Goal: Obtain resource: Obtain resource

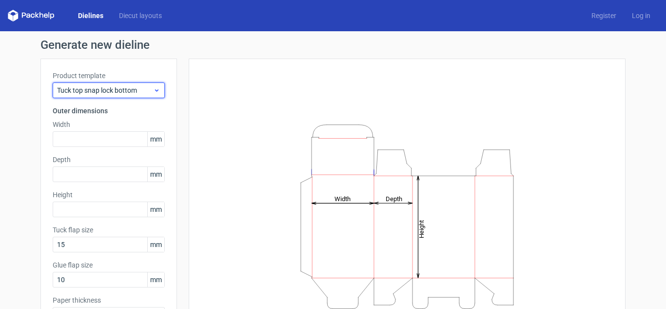
click at [145, 93] on span "Tuck top snap lock bottom" at bounding box center [105, 90] width 96 height 10
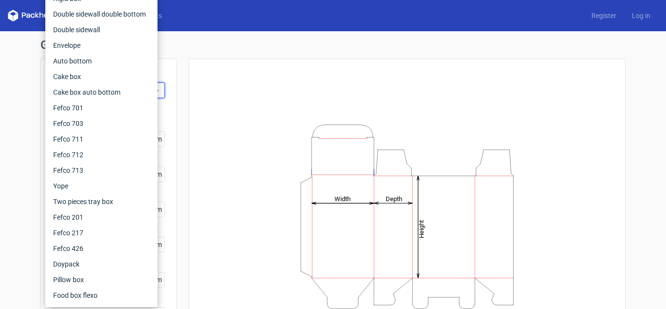
click at [189, 91] on div "Height Depth Width" at bounding box center [407, 216] width 437 height 315
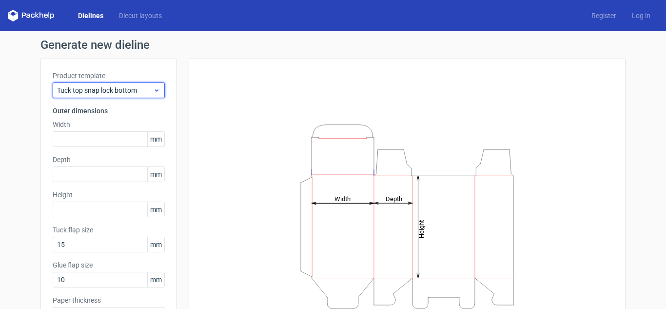
click at [133, 90] on span "Tuck top snap lock bottom" at bounding box center [105, 90] width 96 height 10
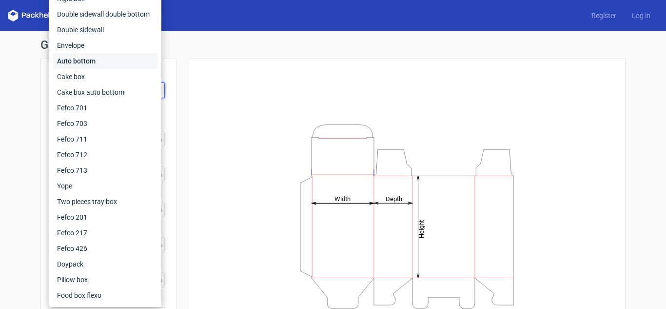
click at [93, 61] on div "Auto bottom" at bounding box center [105, 61] width 104 height 16
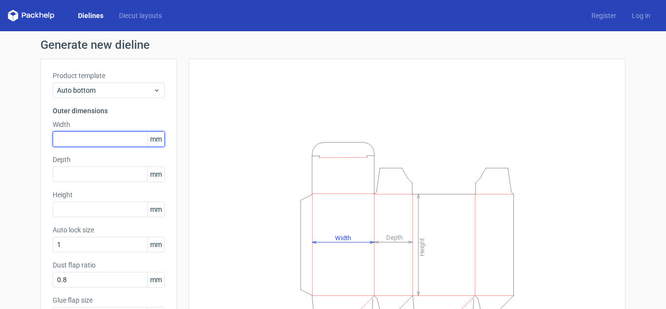
click at [94, 138] on input "text" at bounding box center [109, 139] width 112 height 16
type input "158"
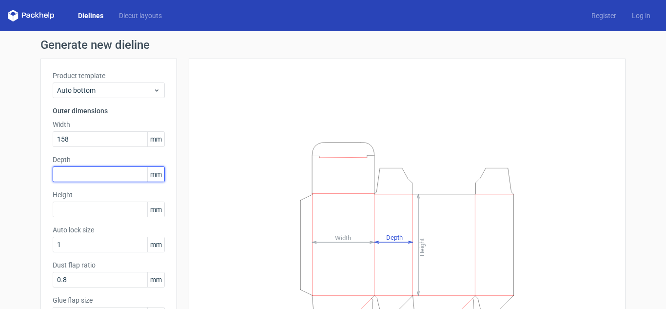
click at [91, 169] on input "text" at bounding box center [109, 174] width 112 height 16
type input "54"
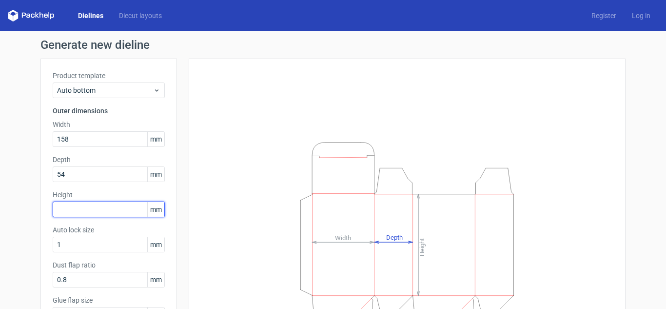
click at [98, 206] on input "text" at bounding box center [109, 209] width 112 height 16
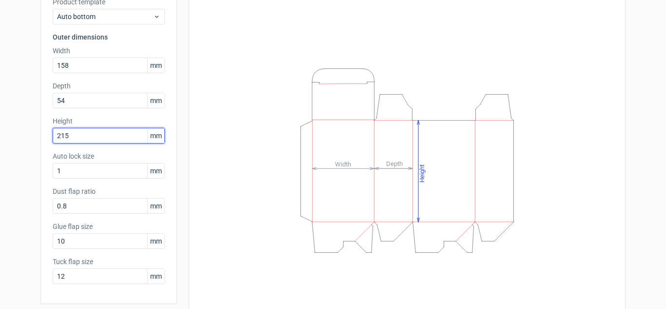
scroll to position [98, 0]
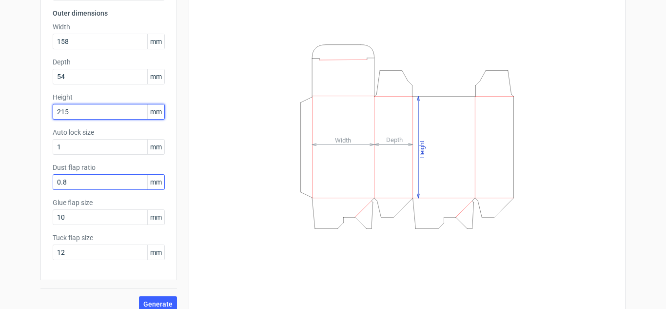
type input "215"
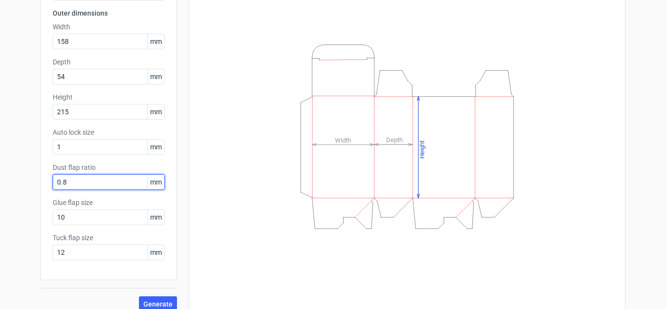
click at [84, 181] on input "0.8" at bounding box center [109, 182] width 112 height 16
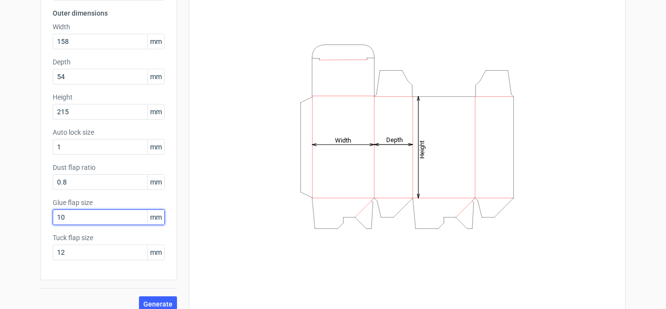
click at [82, 216] on input "10" at bounding box center [109, 217] width 112 height 16
drag, startPoint x: 71, startPoint y: 217, endPoint x: 50, endPoint y: 219, distance: 21.1
click at [53, 219] on input "10" at bounding box center [109, 217] width 112 height 16
type input "12"
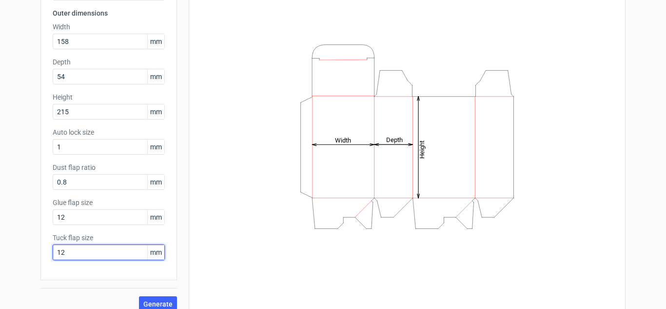
drag, startPoint x: 67, startPoint y: 250, endPoint x: 21, endPoint y: 258, distance: 46.6
click at [21, 258] on div "Generate new dieline Product template Auto bottom Outer dimensions Width 158 mm…" at bounding box center [333, 127] width 666 height 386
type input "12"
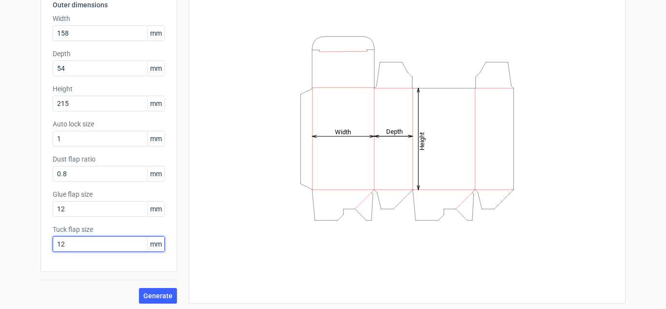
scroll to position [108, 0]
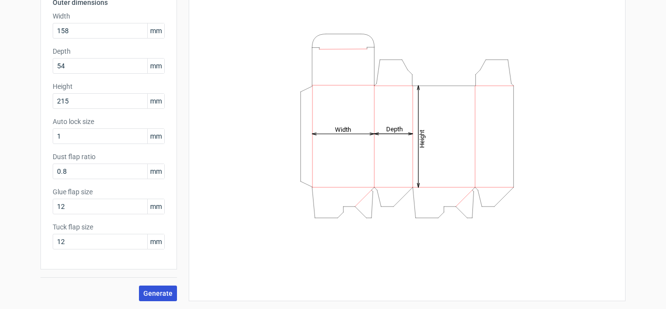
click at [154, 294] on span "Generate" at bounding box center [157, 293] width 29 height 7
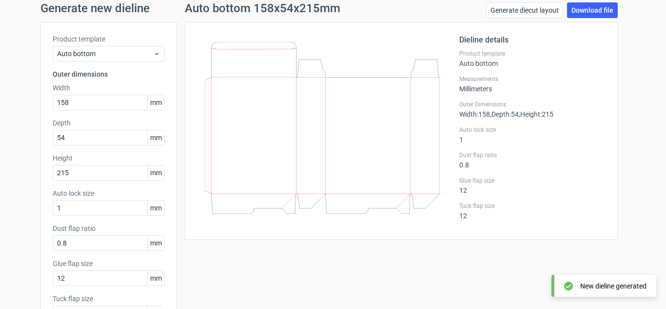
scroll to position [11, 0]
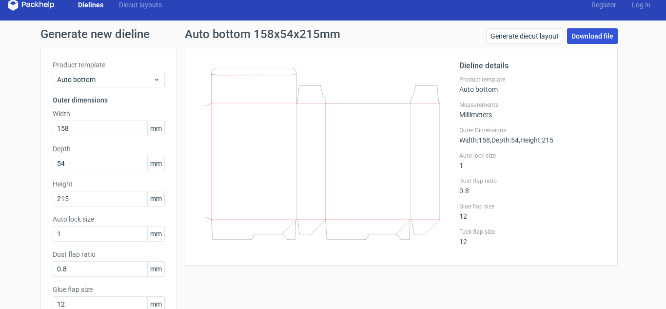
click at [593, 36] on link "Download file" at bounding box center [592, 36] width 51 height 16
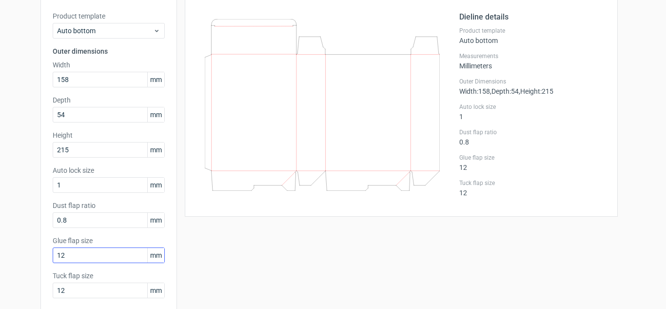
scroll to position [108, 0]
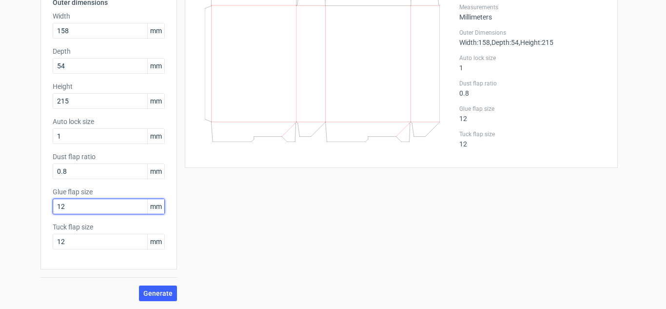
drag, startPoint x: 64, startPoint y: 208, endPoint x: 49, endPoint y: 211, distance: 14.9
click at [53, 211] on input "12" at bounding box center [109, 206] width 112 height 16
type input "15"
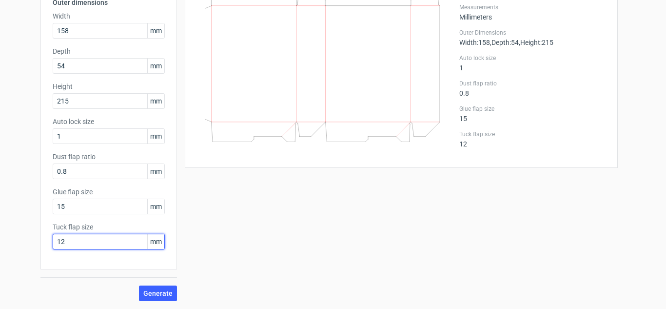
drag, startPoint x: 73, startPoint y: 244, endPoint x: 40, endPoint y: 245, distance: 32.7
click at [40, 245] on div "Product template Auto bottom Outer dimensions Width 158 mm Depth 54 mm Height 2…" at bounding box center [108, 109] width 137 height 319
type input "18"
click at [152, 291] on span "Generate" at bounding box center [157, 293] width 29 height 7
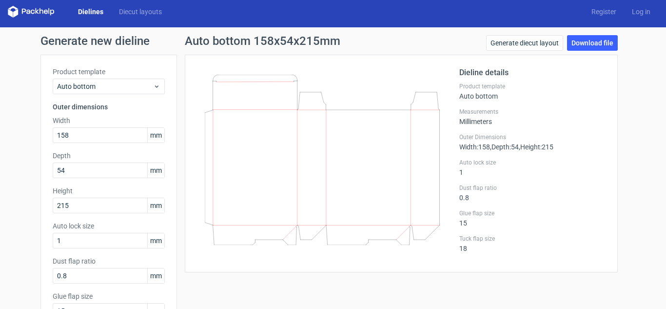
scroll to position [0, 0]
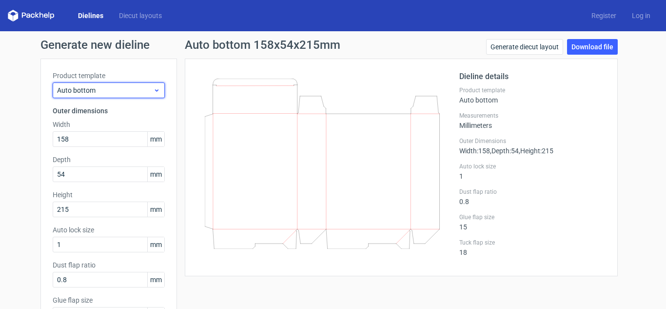
click at [133, 94] on span "Auto bottom" at bounding box center [105, 90] width 96 height 10
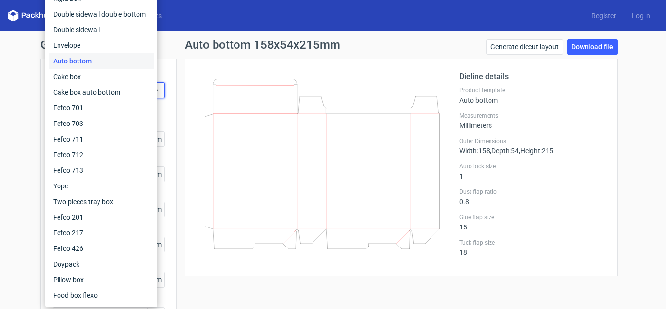
click at [24, 127] on div "Generate new dieline Product template Auto bottom Outer dimensions Width 158 mm…" at bounding box center [333, 224] width 666 height 386
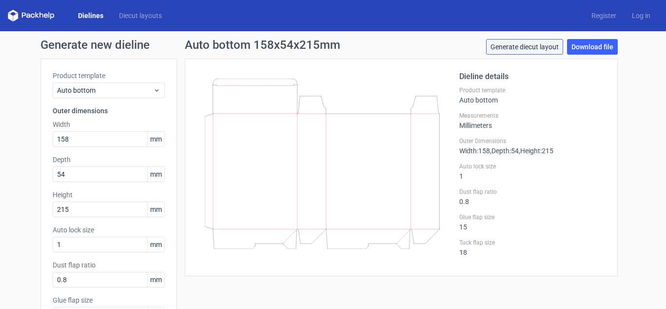
click at [532, 48] on link "Generate diecut layout" at bounding box center [524, 47] width 77 height 16
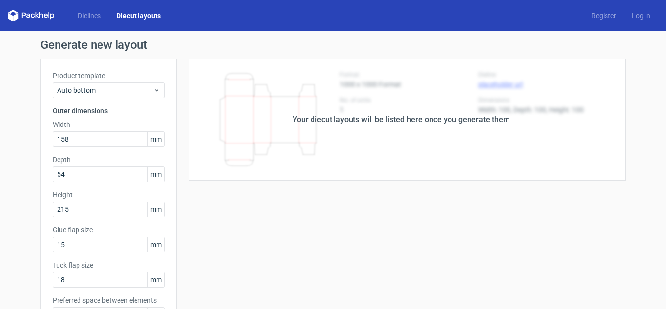
click at [469, 125] on div "Your diecut layouts will be listed here once you generate them" at bounding box center [401, 120] width 449 height 122
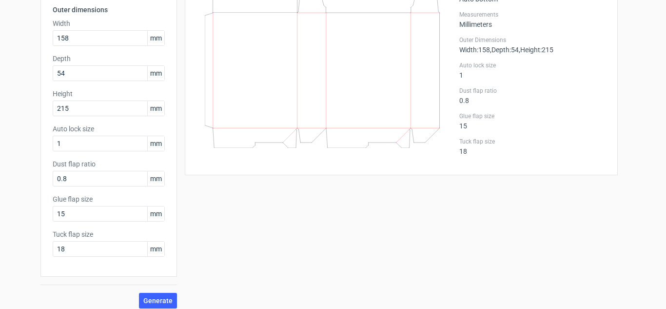
scroll to position [108, 0]
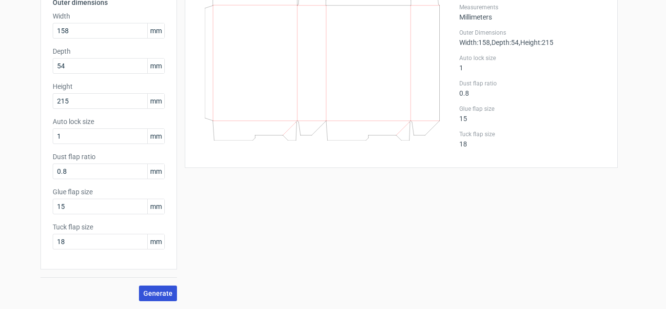
click at [166, 290] on span "Generate" at bounding box center [157, 293] width 29 height 7
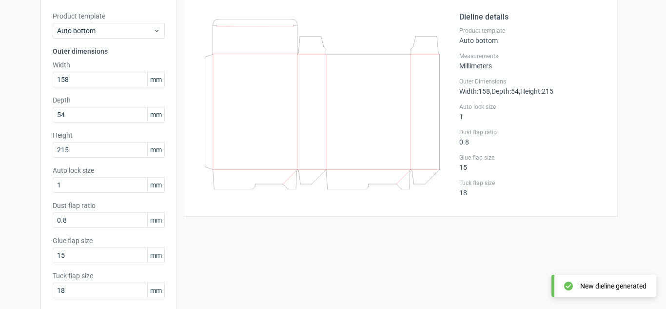
drag, startPoint x: 258, startPoint y: 188, endPoint x: 228, endPoint y: 193, distance: 30.7
click at [228, 193] on div at bounding box center [328, 107] width 262 height 193
drag, startPoint x: 256, startPoint y: 184, endPoint x: 264, endPoint y: 159, distance: 26.5
click at [264, 159] on icon at bounding box center [322, 104] width 235 height 170
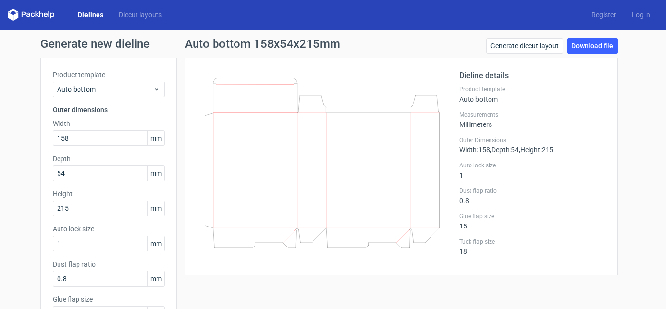
scroll to position [0, 0]
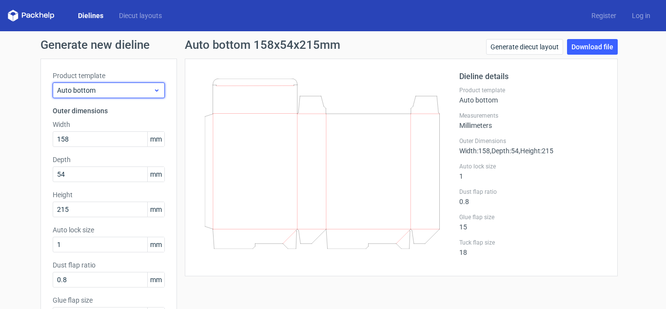
click at [145, 86] on span "Auto bottom" at bounding box center [105, 90] width 96 height 10
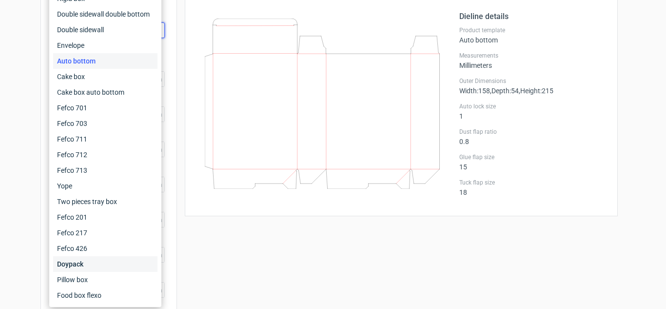
scroll to position [108, 0]
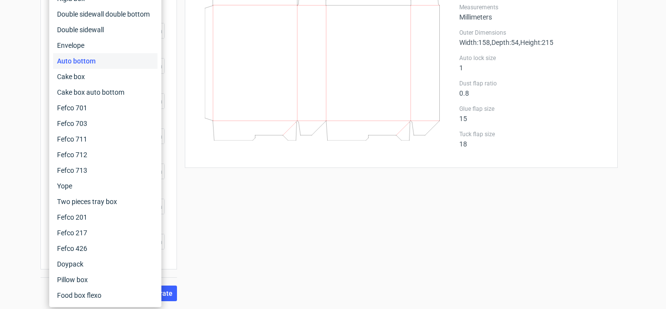
click at [229, 255] on div "Auto bottom 158x54x215mm Generate diecut layout Download file Dieline details P…" at bounding box center [401, 116] width 449 height 370
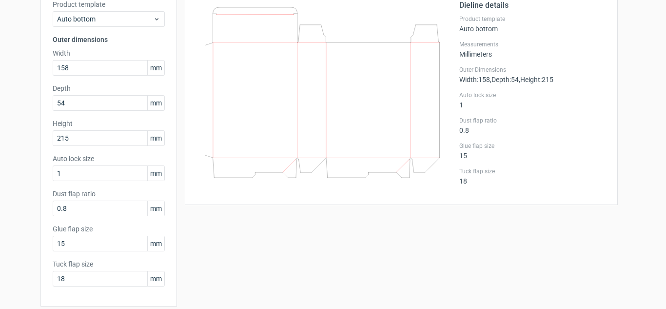
scroll to position [0, 0]
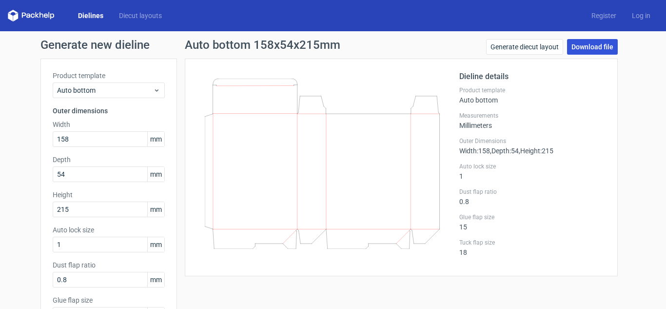
click at [597, 45] on link "Download file" at bounding box center [592, 47] width 51 height 16
